Goal: Find specific page/section: Find specific page/section

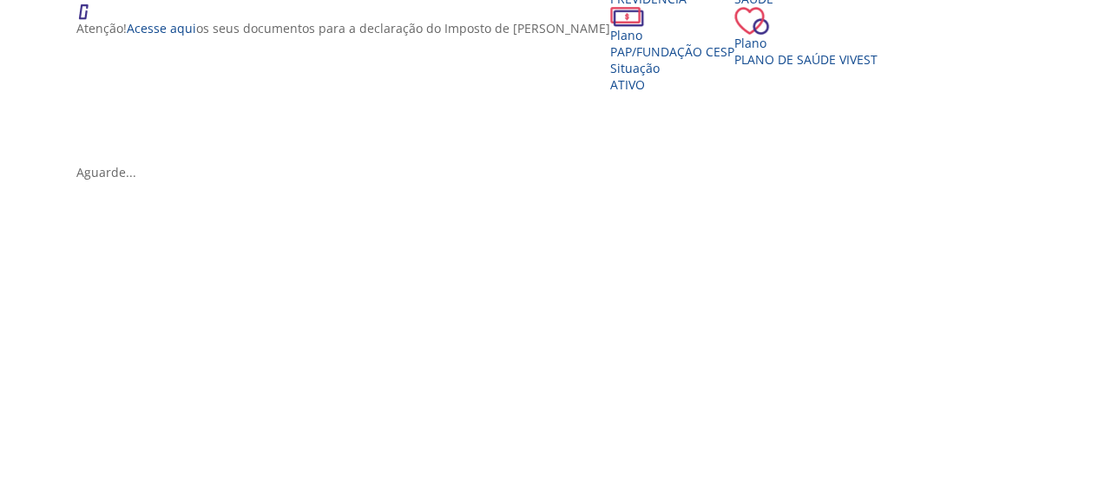
scroll to position [403, 0]
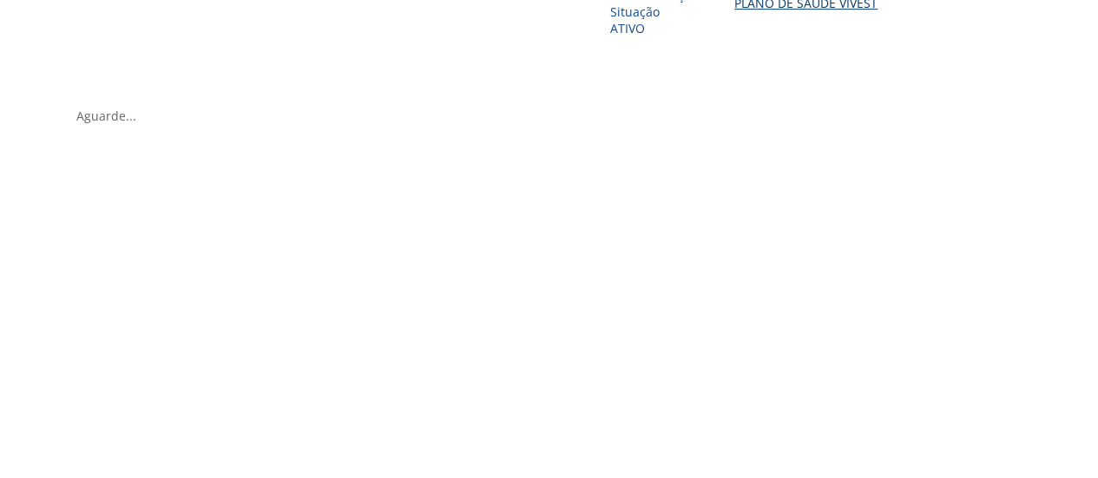
click at [738, 11] on span "Plano de Saúde VIVEST" at bounding box center [805, 3] width 143 height 16
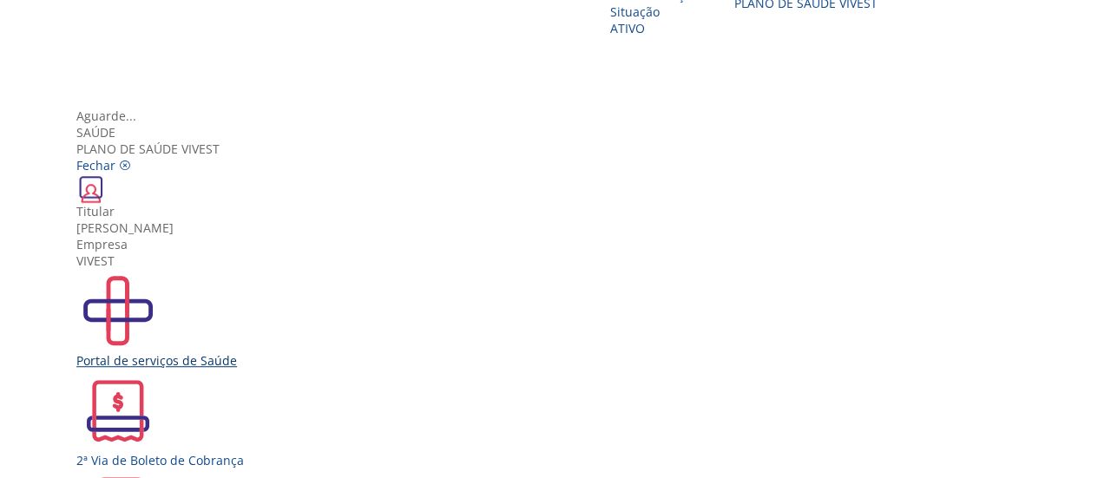
click at [338, 352] on div "Portal de serviços de Saúde" at bounding box center [555, 360] width 958 height 16
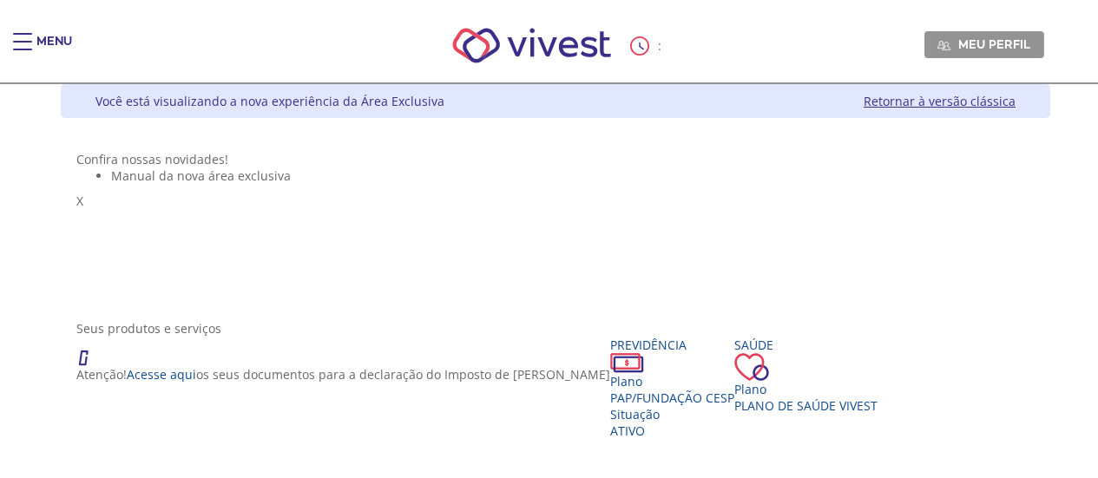
scroll to position [403, 0]
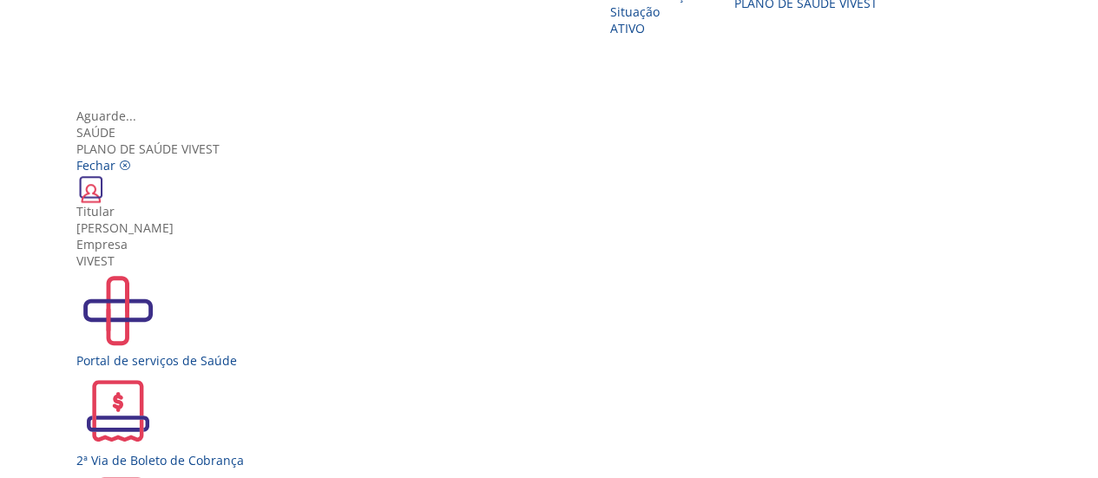
scroll to position [30, 0]
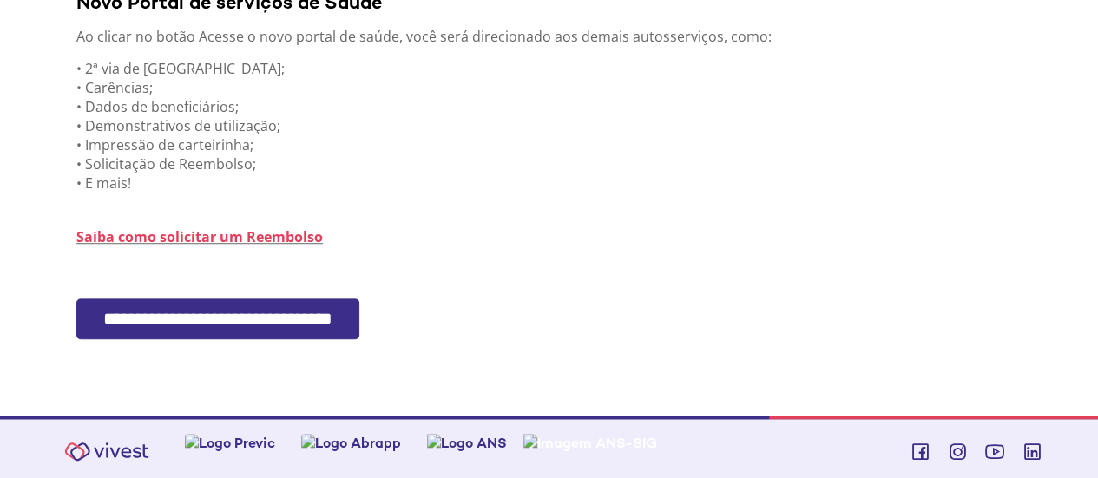
scroll to position [513, 0]
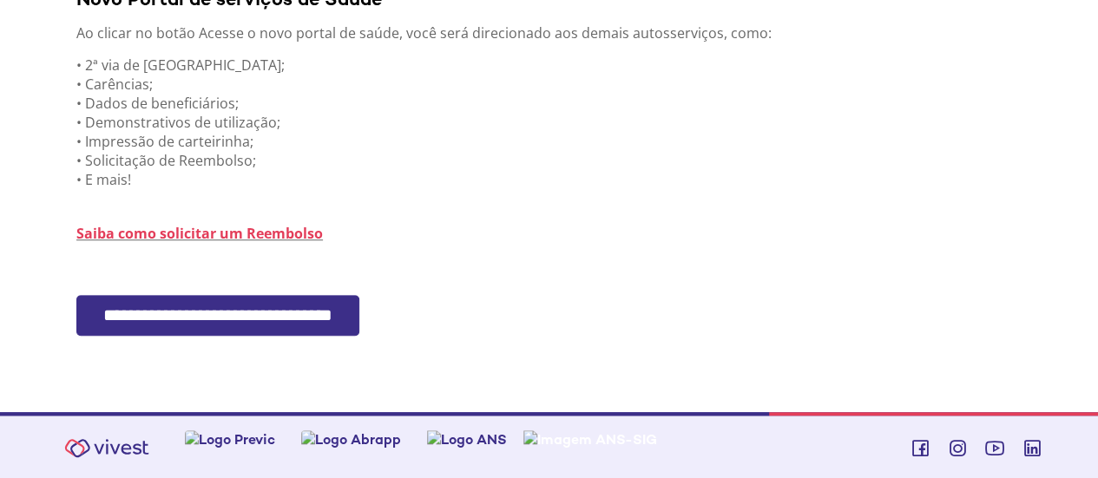
click at [311, 315] on input "**********" at bounding box center [217, 315] width 283 height 41
